Goal: Communication & Community: Participate in discussion

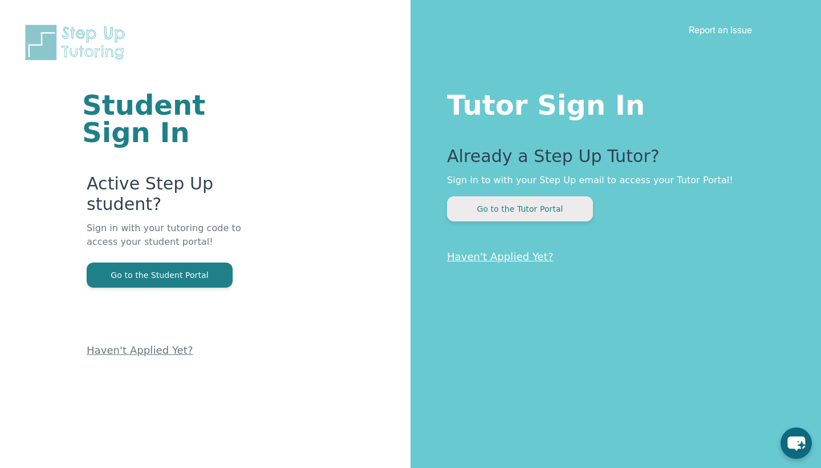
click at [550, 209] on button "Go to the Tutor Portal" at bounding box center [520, 208] width 146 height 25
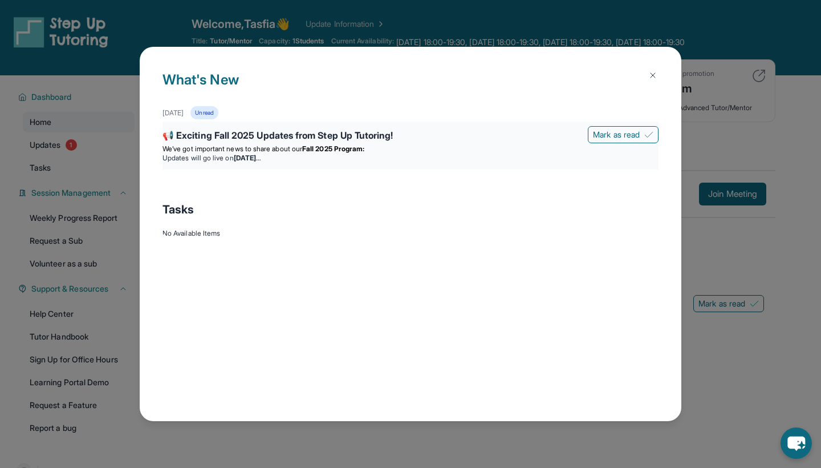
click at [480, 144] on p "We’ve got important news to share about our Fall 2025 Program:" at bounding box center [411, 148] width 496 height 9
click at [653, 75] on img at bounding box center [652, 75] width 9 height 9
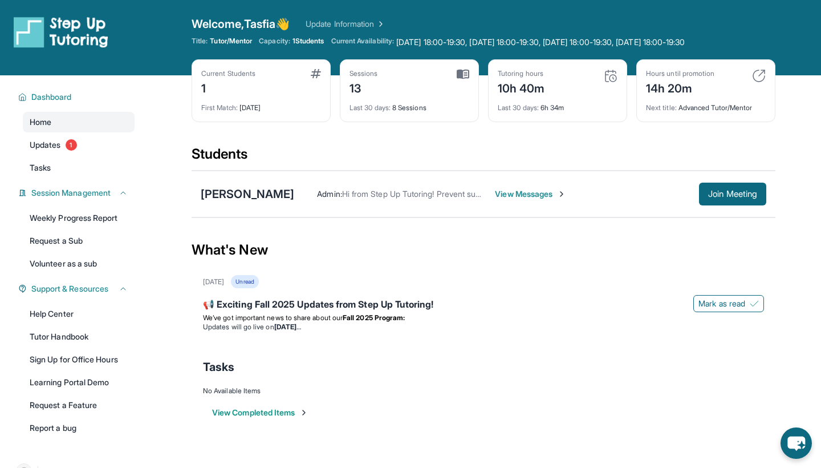
click at [533, 173] on div "[PERSON_NAME] Admin : Hi from Step Up Tutoring! Prevent summer learning loss an…" at bounding box center [484, 193] width 584 height 47
click at [533, 186] on div "Admin : Hi from Step Up Tutoring! Prevent summer learning loss and qualify for …" at bounding box center [530, 193] width 472 height 23
click at [534, 194] on span "View Messages" at bounding box center [530, 193] width 71 height 11
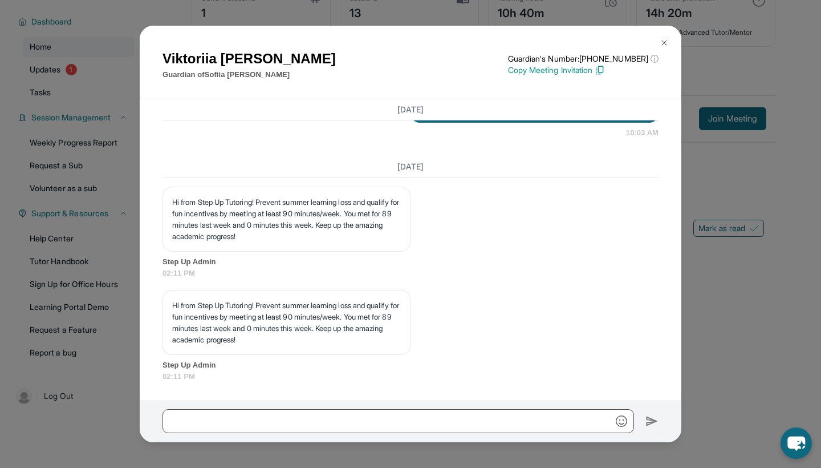
scroll to position [7523, 0]
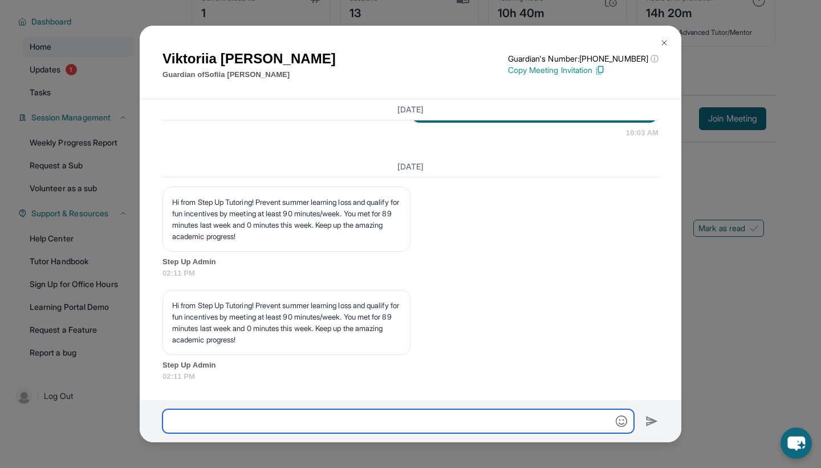
click at [477, 419] on input "text" at bounding box center [399, 421] width 472 height 24
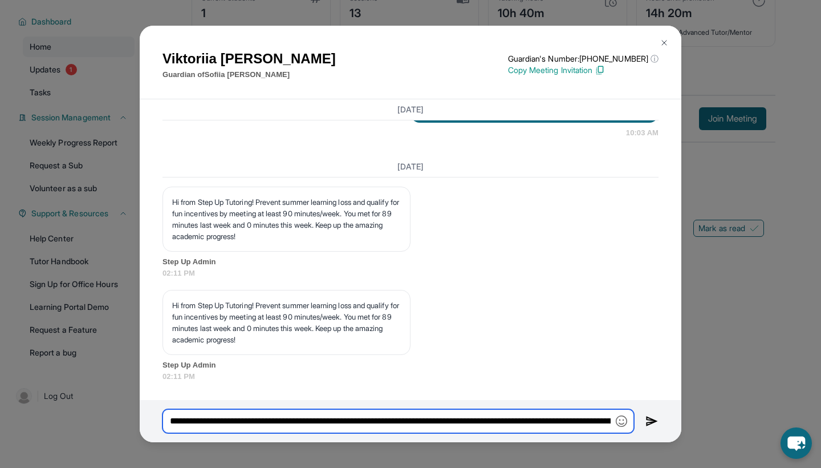
type input "**********"
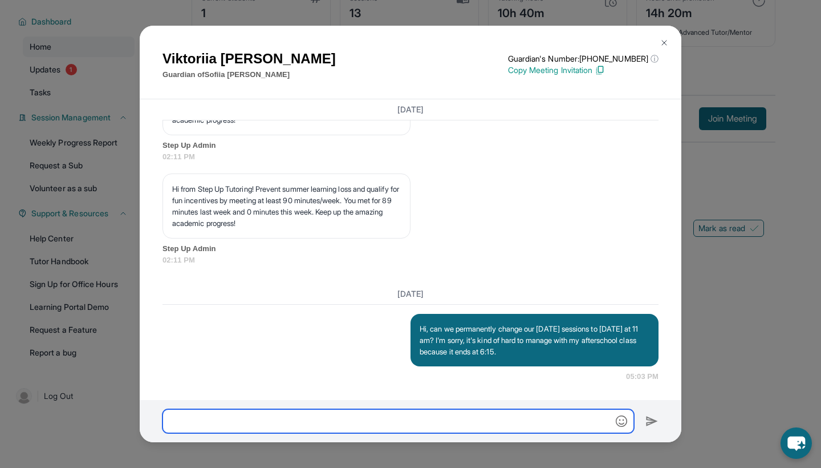
scroll to position [7639, 0]
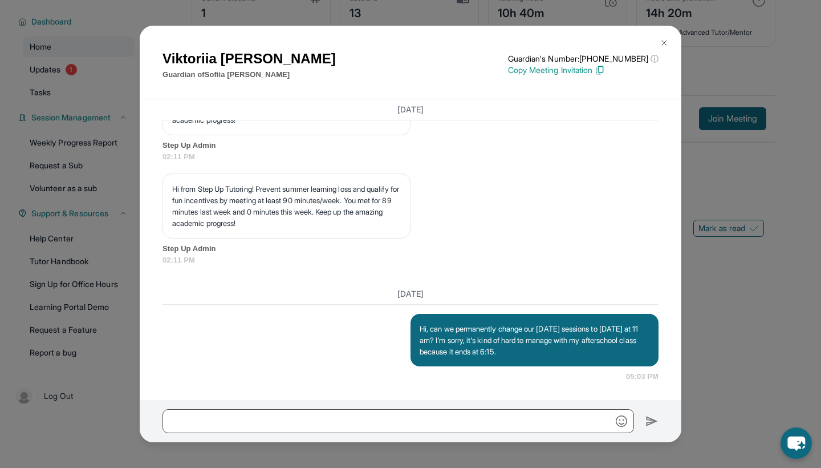
click at [100, 135] on div "[PERSON_NAME] Guardian of [PERSON_NAME] Guardian's Number: [PHONE_NUMBER] ⓘ Thi…" at bounding box center [410, 234] width 821 height 468
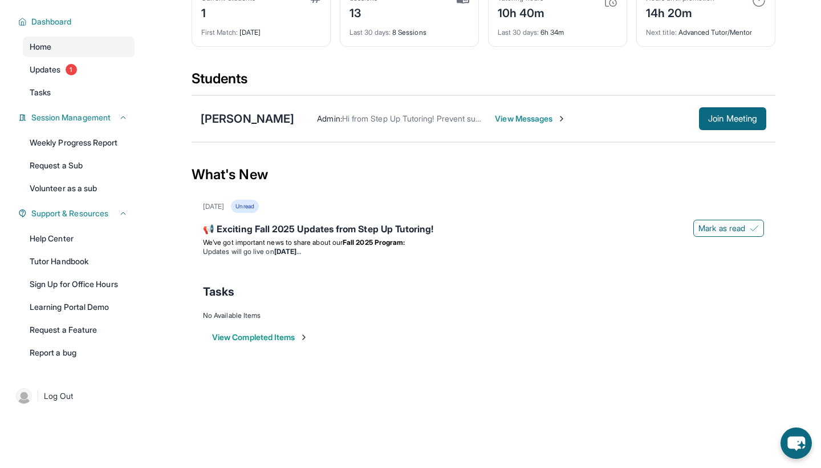
click at [474, 119] on span "Hi from Step Up Tutoring! Prevent summer learning loss and qualify for fun ince…" at bounding box center [748, 118] width 813 height 10
click at [511, 119] on span "View Messages" at bounding box center [530, 118] width 71 height 11
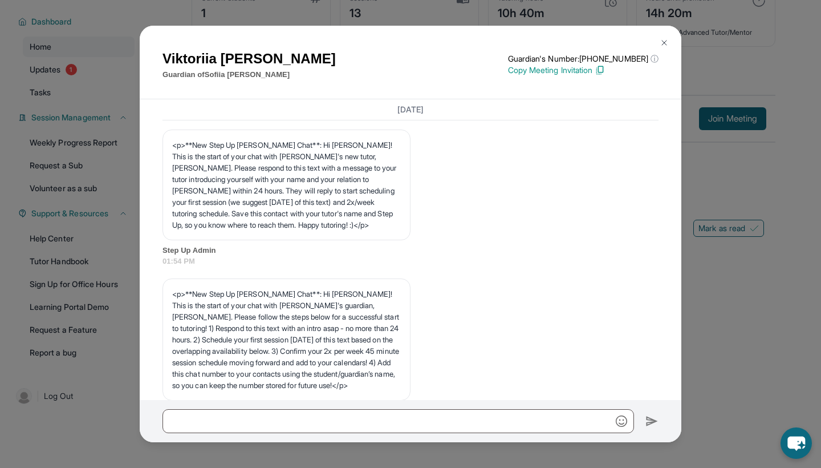
scroll to position [7708, 0]
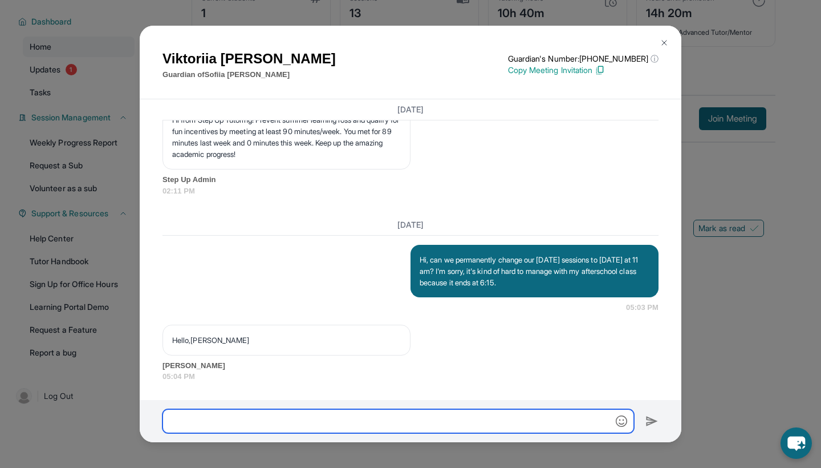
click at [301, 414] on input "text" at bounding box center [399, 421] width 472 height 24
type input "**********"
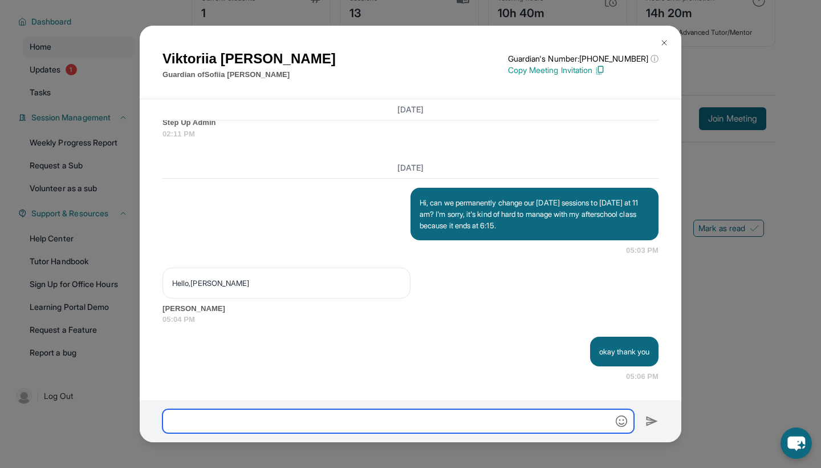
scroll to position [7764, 0]
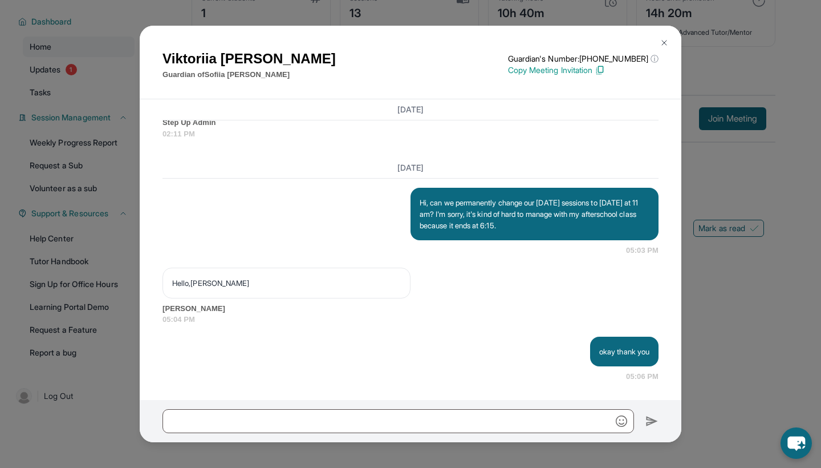
click at [765, 236] on div "[PERSON_NAME] Guardian of [PERSON_NAME] Guardian's Number: [PHONE_NUMBER] ⓘ Thi…" at bounding box center [410, 234] width 821 height 468
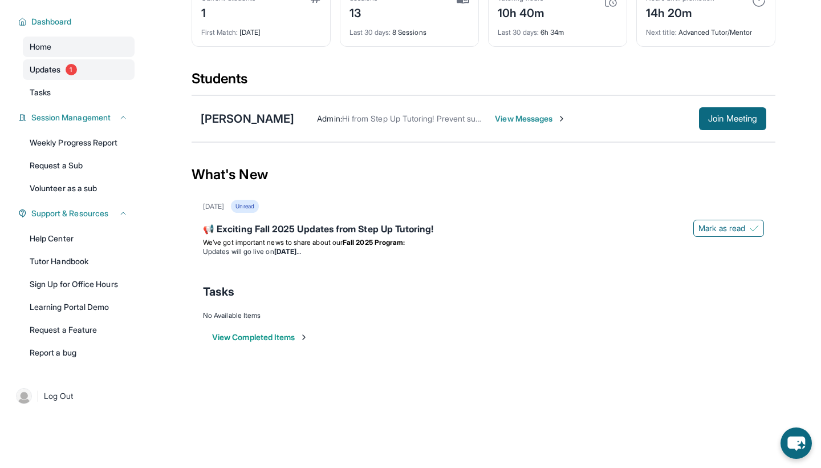
click at [41, 68] on span "Updates" at bounding box center [45, 69] width 31 height 11
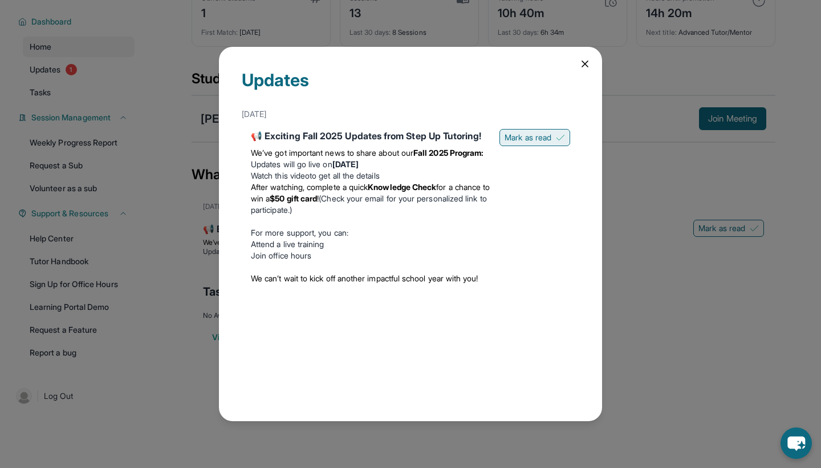
click at [549, 141] on span "Mark as read" at bounding box center [528, 137] width 47 height 11
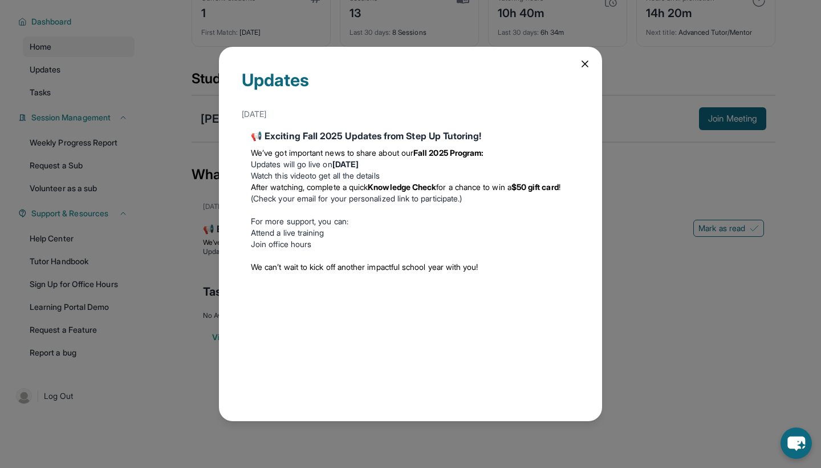
click at [629, 105] on div "Updates [DATE] 📢 Exciting Fall 2025 Updates from Step Up Tutoring! We’ve got im…" at bounding box center [410, 234] width 821 height 468
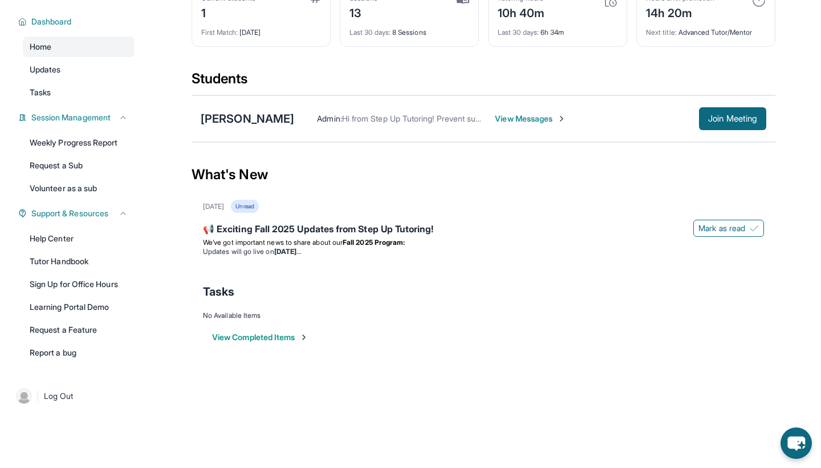
click at [534, 116] on span "View Messages" at bounding box center [530, 118] width 71 height 11
